Goal: Book appointment/travel/reservation

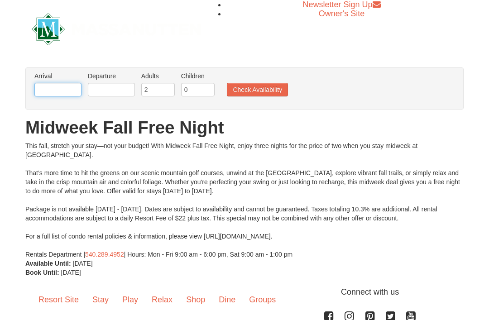
click at [66, 93] on input "text" at bounding box center [57, 90] width 47 height 14
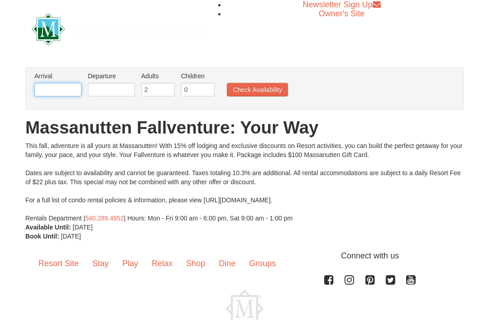
click at [53, 90] on input "text" at bounding box center [57, 90] width 47 height 14
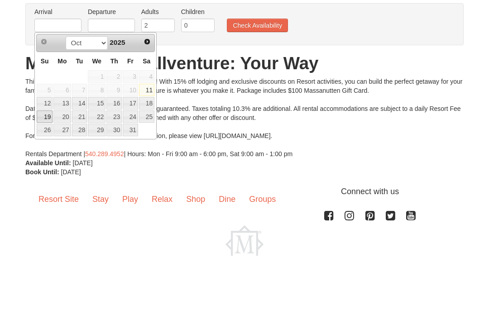
click at [41, 175] on link "19" at bounding box center [45, 181] width 16 height 13
type input "[DATE]"
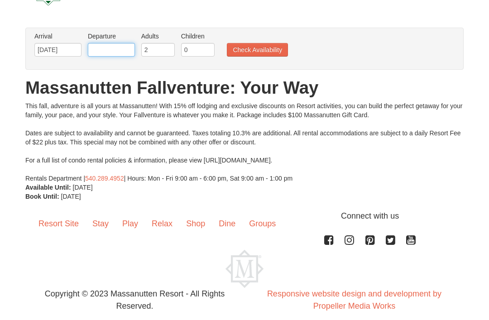
click at [123, 52] on input "text" at bounding box center [111, 50] width 47 height 14
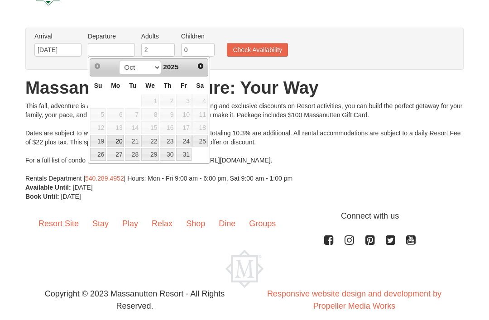
click at [120, 143] on link "20" at bounding box center [115, 141] width 17 height 13
type input "[DATE]"
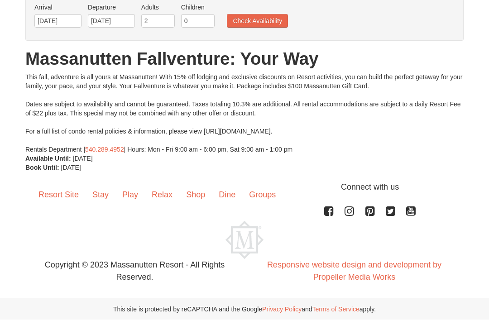
scroll to position [69, 0]
click at [207, 24] on input "0" at bounding box center [198, 21] width 34 height 14
type input "1"
click at [276, 22] on button "Check Availability" at bounding box center [257, 21] width 61 height 14
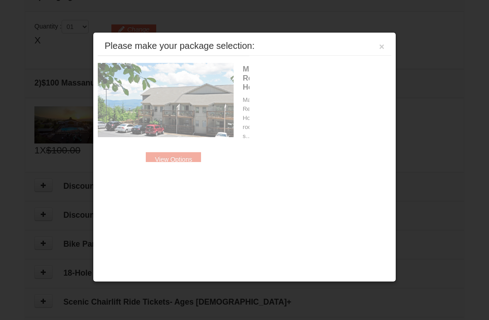
scroll to position [277, 0]
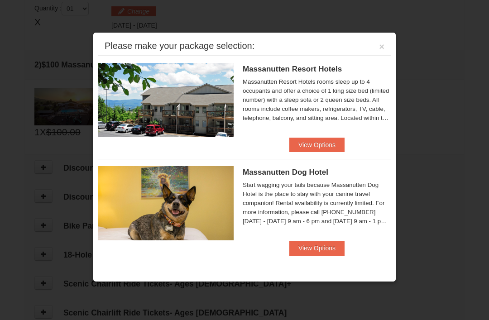
click at [337, 145] on button "View Options" at bounding box center [316, 145] width 55 height 14
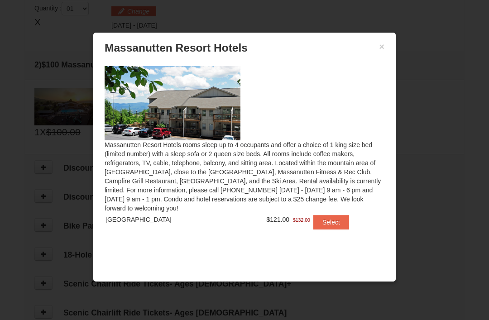
click at [332, 223] on button "Select" at bounding box center [331, 222] width 36 height 14
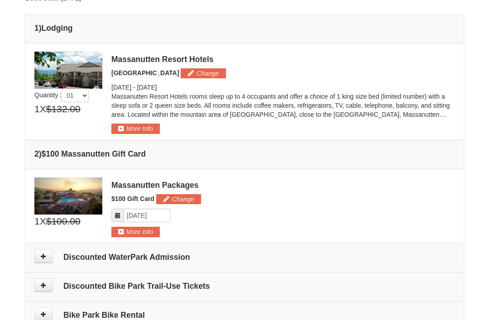
scroll to position [175, 0]
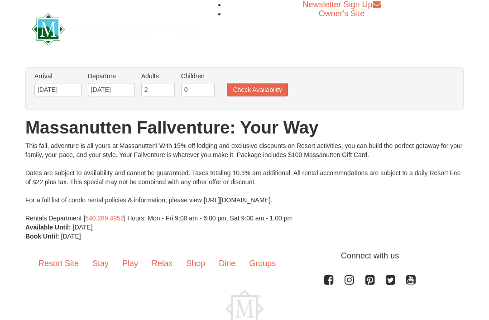
scroll to position [69, 0]
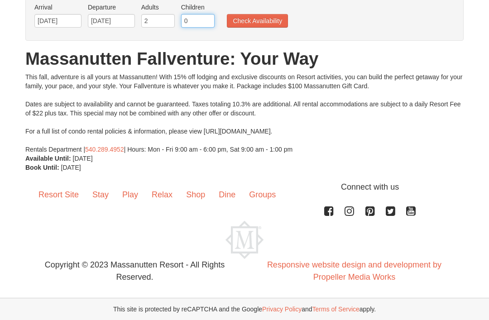
click at [200, 23] on input "0" at bounding box center [198, 21] width 34 height 14
type input "1"
click at [273, 26] on button "Check Availability" at bounding box center [257, 21] width 61 height 14
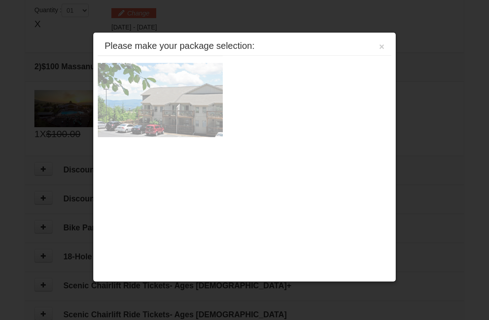
scroll to position [277, 0]
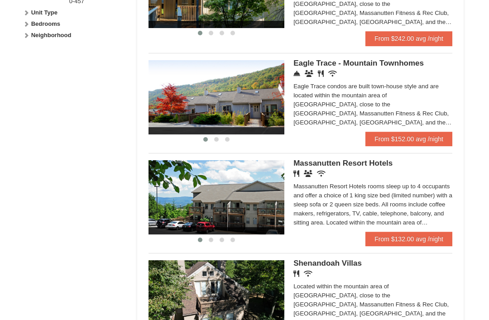
scroll to position [471, 0]
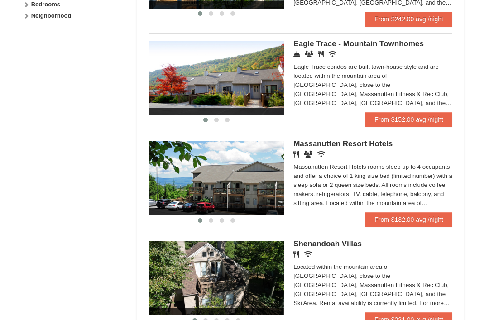
click at [420, 225] on link "From $132.00 avg /night" at bounding box center [409, 219] width 87 height 14
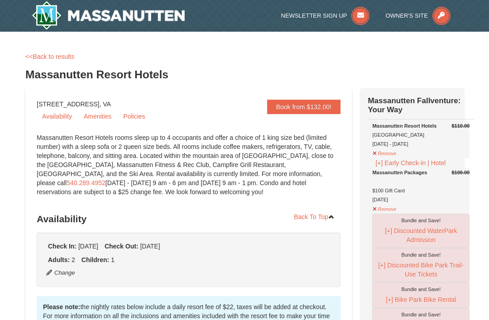
click at [380, 168] on button "[+] Early Check-in | Hotel" at bounding box center [410, 163] width 77 height 10
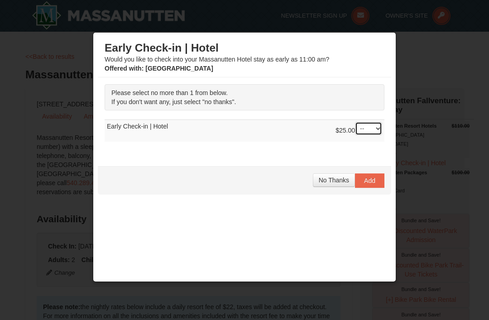
click at [378, 127] on select "-- 01" at bounding box center [368, 129] width 27 height 14
select select "1"
click at [373, 180] on span "Add" at bounding box center [369, 180] width 11 height 7
click at [465, 76] on div at bounding box center [244, 160] width 489 height 320
click at [334, 186] on button "No Thanks" at bounding box center [334, 180] width 42 height 14
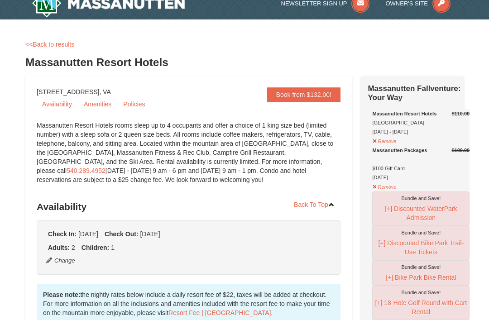
scroll to position [14, 0]
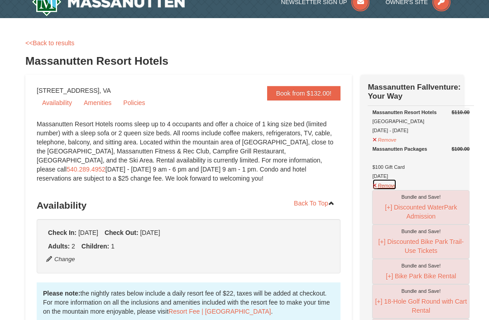
click at [390, 190] on button "Remove" at bounding box center [384, 184] width 24 height 11
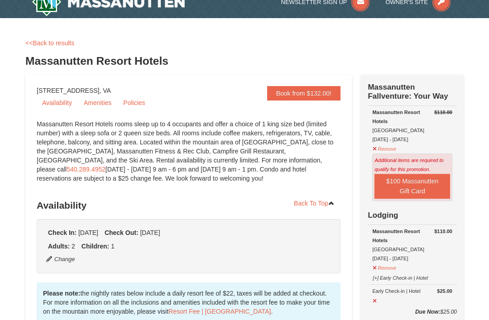
scroll to position [28, 0]
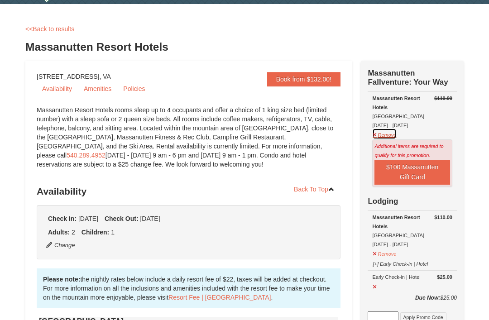
click at [392, 137] on button "Remove" at bounding box center [384, 133] width 24 height 11
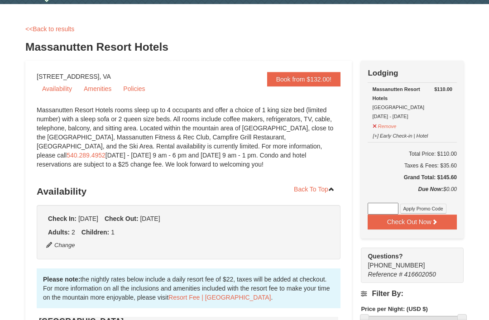
click at [421, 136] on button "[+] Early Check-in | Hotel" at bounding box center [400, 134] width 56 height 11
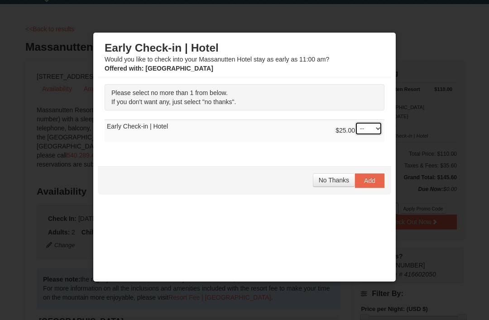
click at [380, 128] on select "-- 01" at bounding box center [368, 129] width 27 height 14
select select "1"
click at [379, 185] on button "Add" at bounding box center [369, 180] width 29 height 14
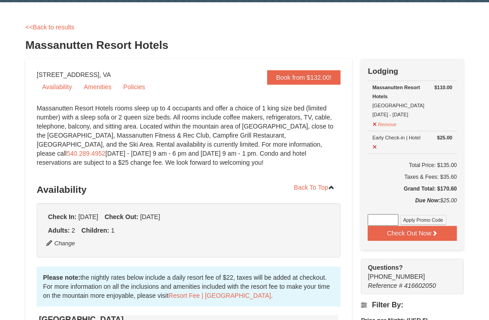
scroll to position [30, 0]
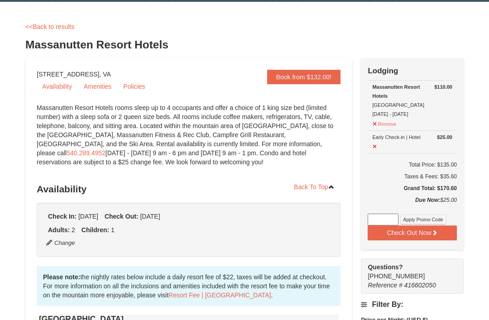
click at [69, 247] on button "Change" at bounding box center [61, 243] width 30 height 10
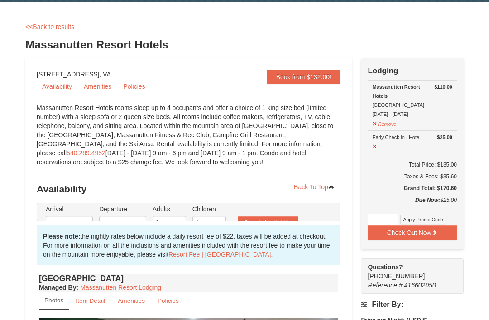
type input "10/19/2025"
type input "[DATE]"
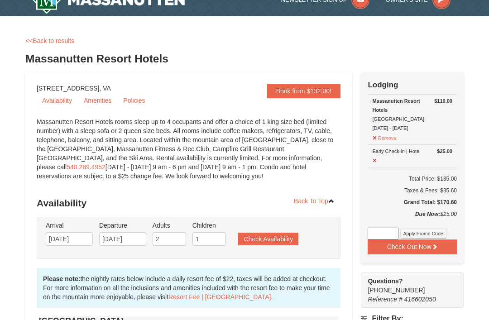
scroll to position [15, 0]
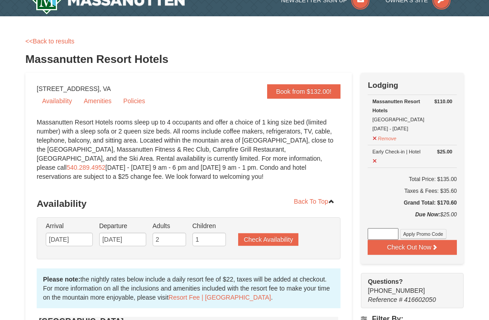
click at [408, 125] on div "Massanutten Resort Hotels Hotel Queen Room 10/19/2025 - 10/20/2025" at bounding box center [412, 115] width 80 height 36
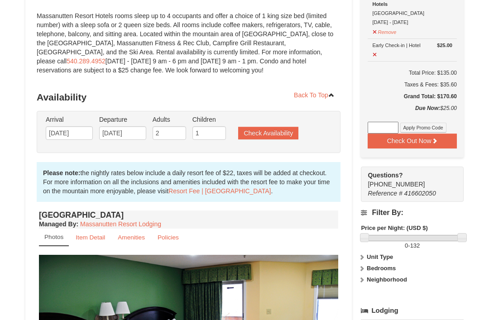
scroll to position [123, 0]
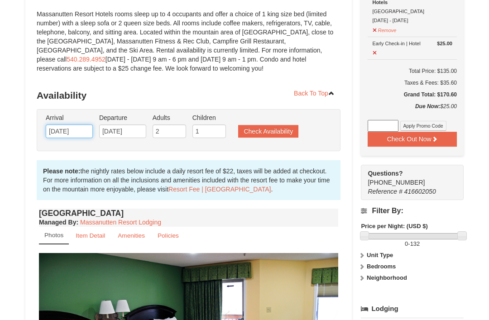
click at [58, 131] on input "10/19/2025" at bounding box center [69, 132] width 47 height 14
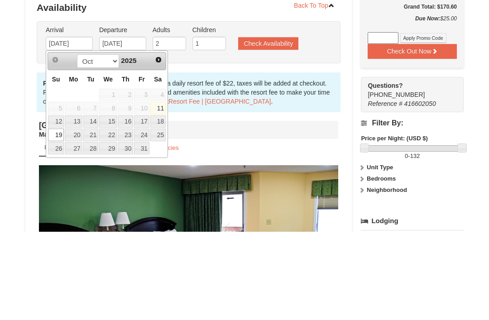
click at [79, 217] on link "20" at bounding box center [73, 223] width 17 height 13
type input "[DATE]"
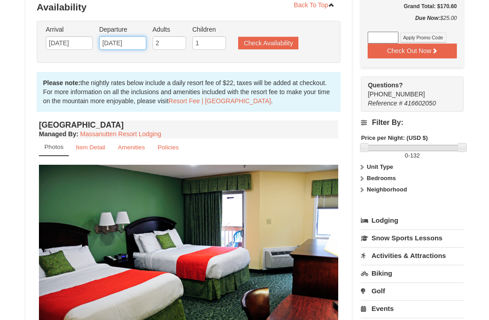
click at [137, 45] on input "[DATE]" at bounding box center [122, 43] width 47 height 14
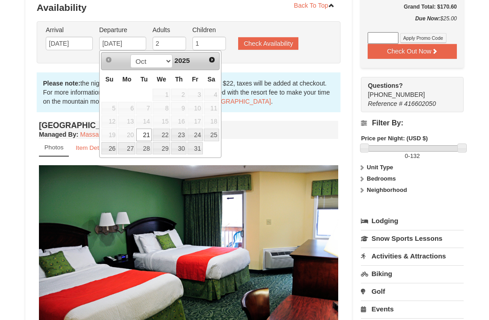
click at [286, 45] on button "Check Availability" at bounding box center [268, 43] width 60 height 13
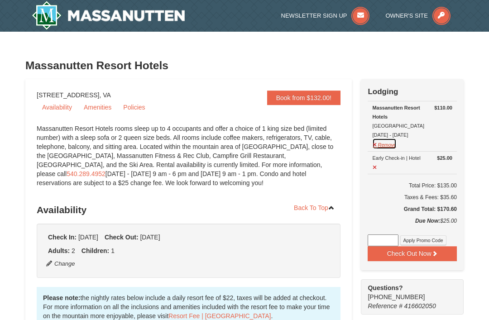
click at [390, 148] on button "Remove" at bounding box center [384, 143] width 24 height 11
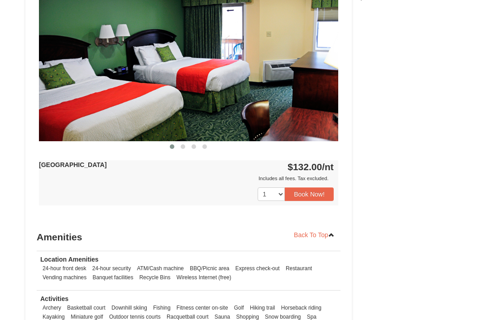
scroll to position [400, 0]
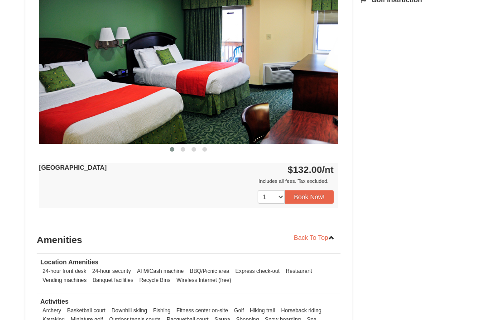
click at [323, 197] on button "Book Now!" at bounding box center [309, 197] width 49 height 14
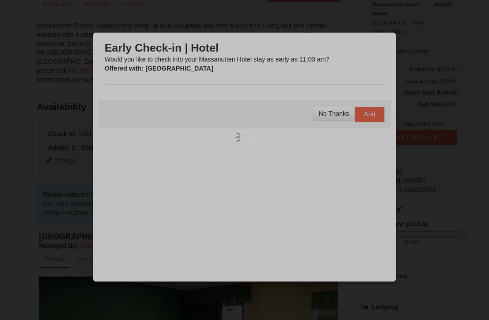
scroll to position [79, 0]
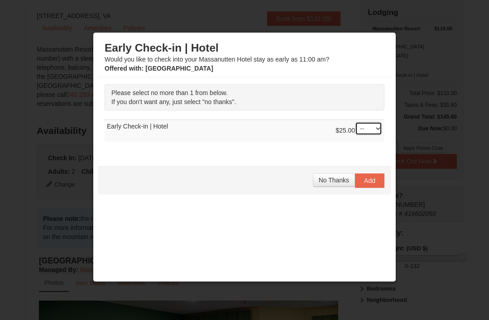
click at [379, 132] on select "-- 01" at bounding box center [368, 129] width 27 height 14
select select "1"
click at [375, 184] on span "Add" at bounding box center [369, 180] width 11 height 7
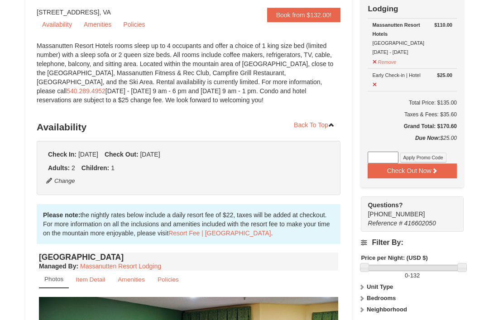
scroll to position [0, 0]
